Goal: Check status: Check status

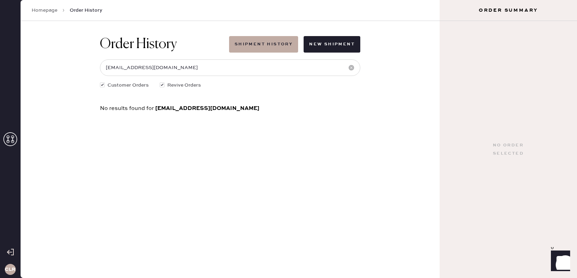
click at [6, 144] on use at bounding box center [10, 139] width 14 height 14
click at [10, 142] on icon at bounding box center [10, 139] width 14 height 14
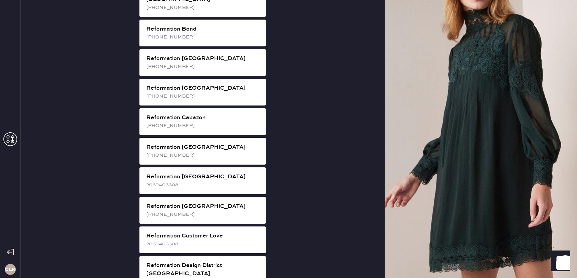
scroll to position [586, 0]
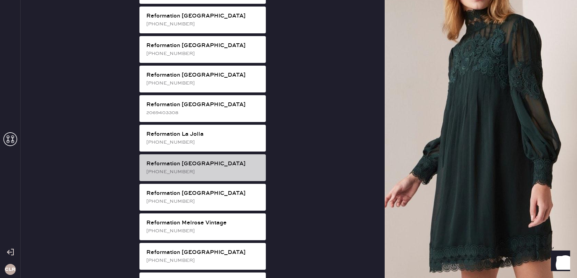
click at [241, 160] on div "Reformation [GEOGRAPHIC_DATA]" at bounding box center [203, 164] width 114 height 8
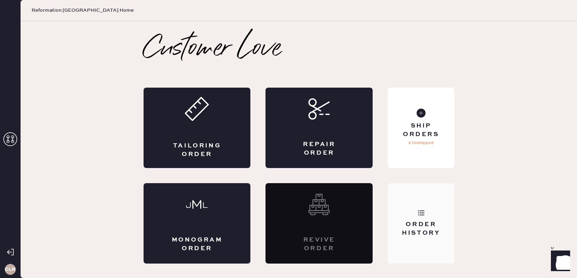
scroll to position [0, 0]
click at [432, 233] on div "Order History" at bounding box center [420, 228] width 55 height 17
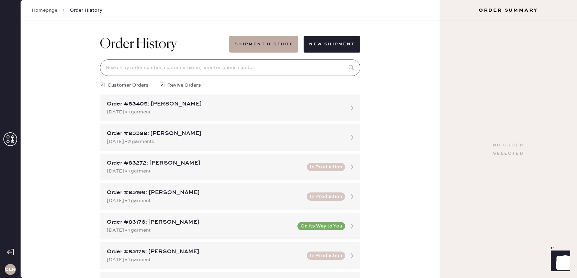
click at [250, 68] on input at bounding box center [230, 67] width 260 height 16
paste input "77969"
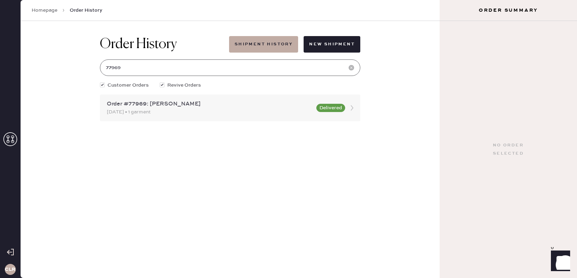
type input "77969"
click at [350, 108] on icon at bounding box center [352, 108] width 14 height 14
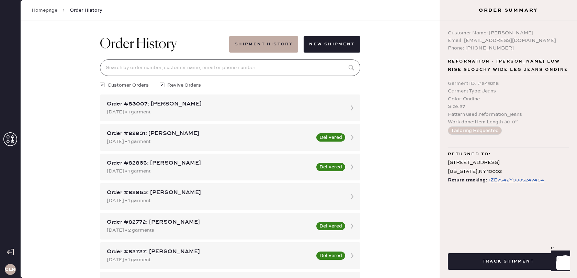
click at [186, 67] on input at bounding box center [230, 67] width 260 height 16
paste input "77969"
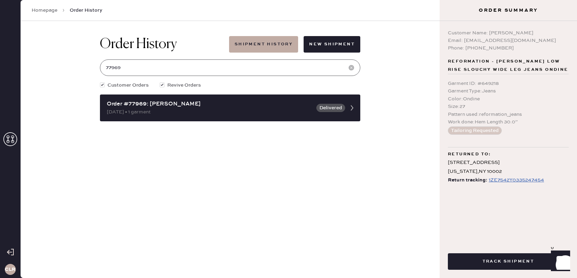
type input "77969"
